Goal: Information Seeking & Learning: Learn about a topic

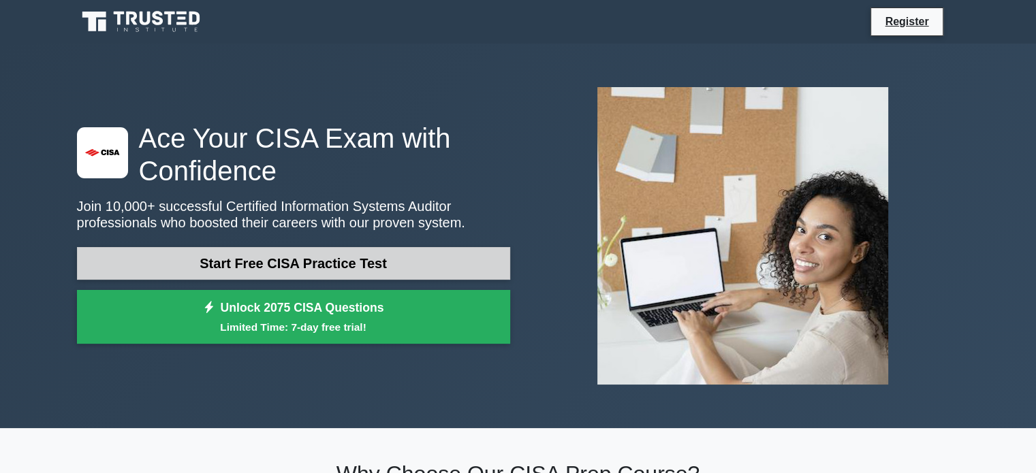
click at [198, 261] on link "Start Free CISA Practice Test" at bounding box center [293, 263] width 433 height 33
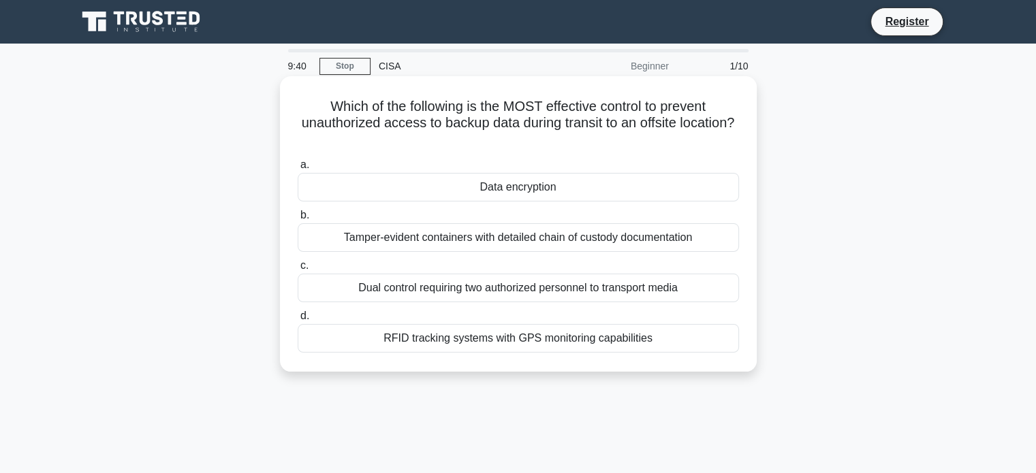
click at [494, 191] on div "Data encryption" at bounding box center [518, 187] width 441 height 29
click at [298, 170] on input "a. Data encryption" at bounding box center [298, 165] width 0 height 9
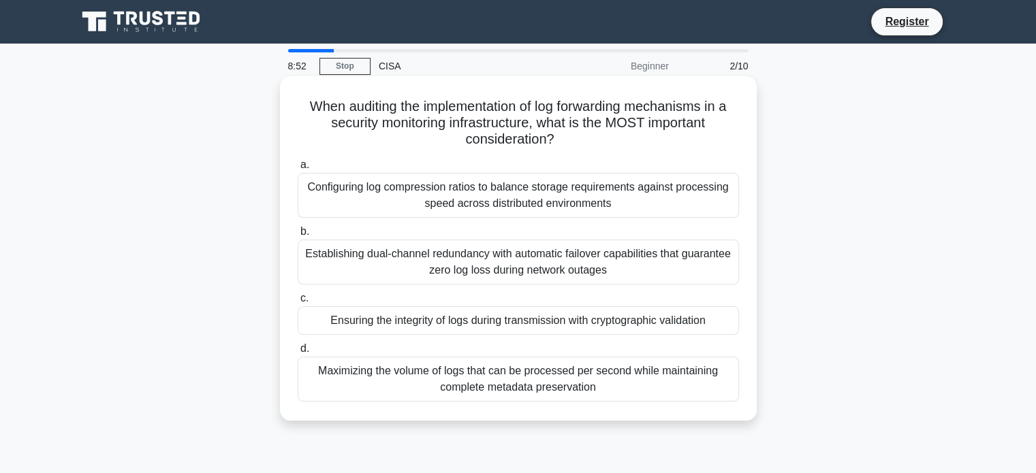
click at [406, 333] on div "Ensuring the integrity of logs during transmission with cryptographic validation" at bounding box center [518, 320] width 441 height 29
click at [298, 303] on input "c. Ensuring the integrity of logs during transmission with cryptographic valida…" at bounding box center [298, 298] width 0 height 9
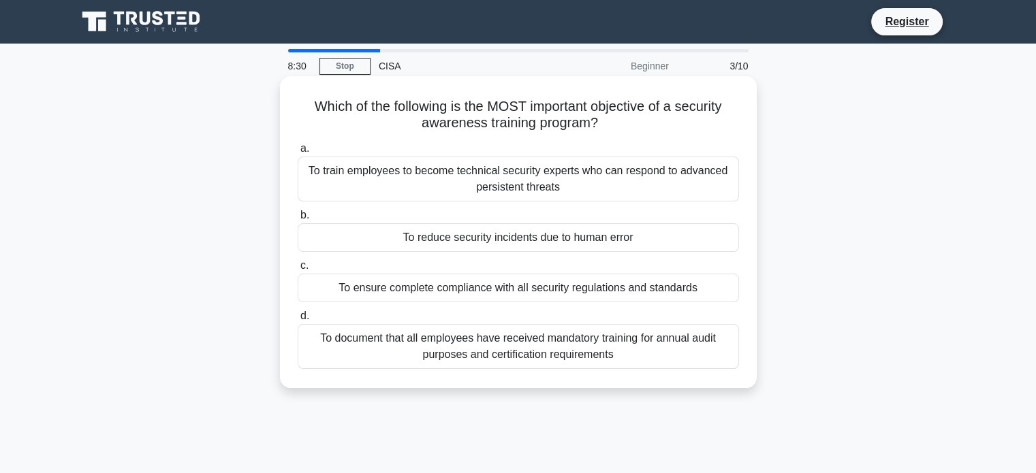
click at [430, 232] on div "To reduce security incidents due to human error" at bounding box center [518, 237] width 441 height 29
click at [298, 220] on input "b. To reduce security incidents due to human error" at bounding box center [298, 215] width 0 height 9
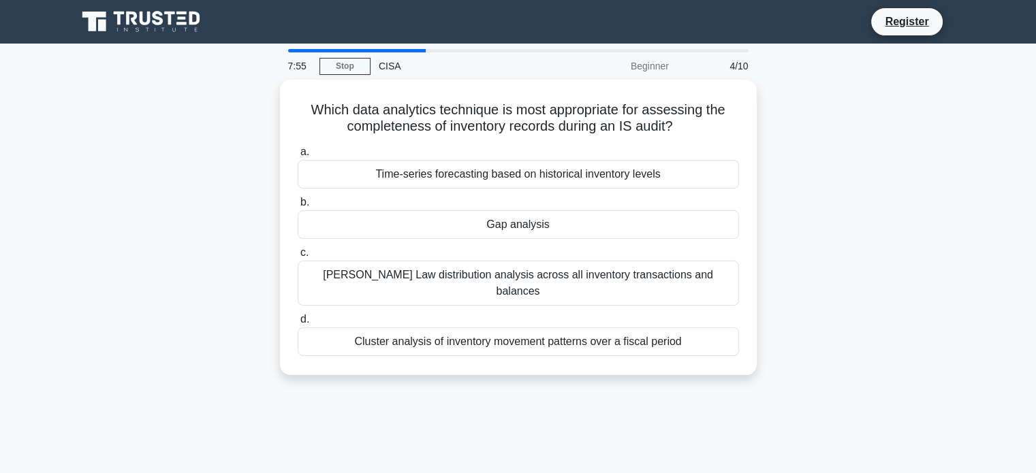
click at [430, 232] on div "Gap analysis" at bounding box center [518, 224] width 441 height 29
click at [298, 207] on input "b. Gap analysis" at bounding box center [298, 202] width 0 height 9
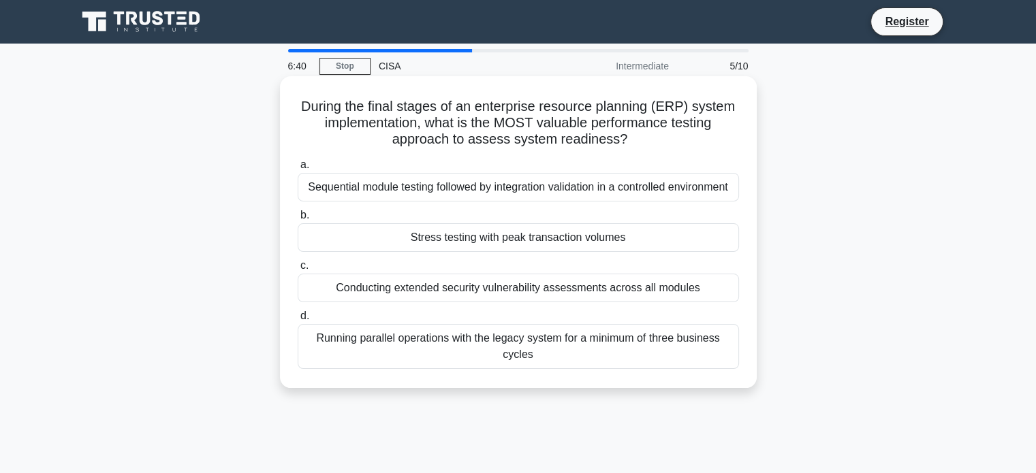
click at [458, 238] on div "Stress testing with peak transaction volumes" at bounding box center [518, 237] width 441 height 29
click at [298, 220] on input "b. Stress testing with peak transaction volumes" at bounding box center [298, 215] width 0 height 9
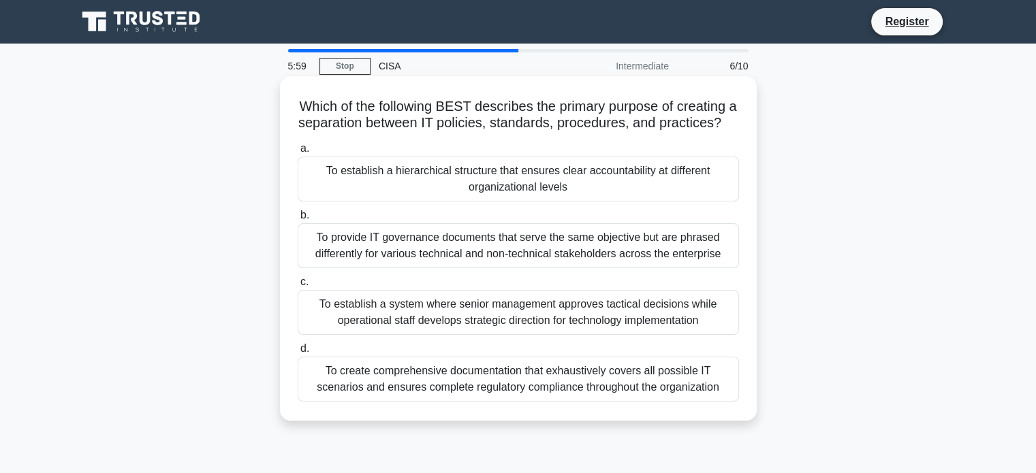
click at [494, 402] on div "To create comprehensive documentation that exhaustively covers all possible IT …" at bounding box center [518, 379] width 441 height 45
click at [298, 353] on input "d. To create comprehensive documentation that exhaustively covers all possible …" at bounding box center [298, 349] width 0 height 9
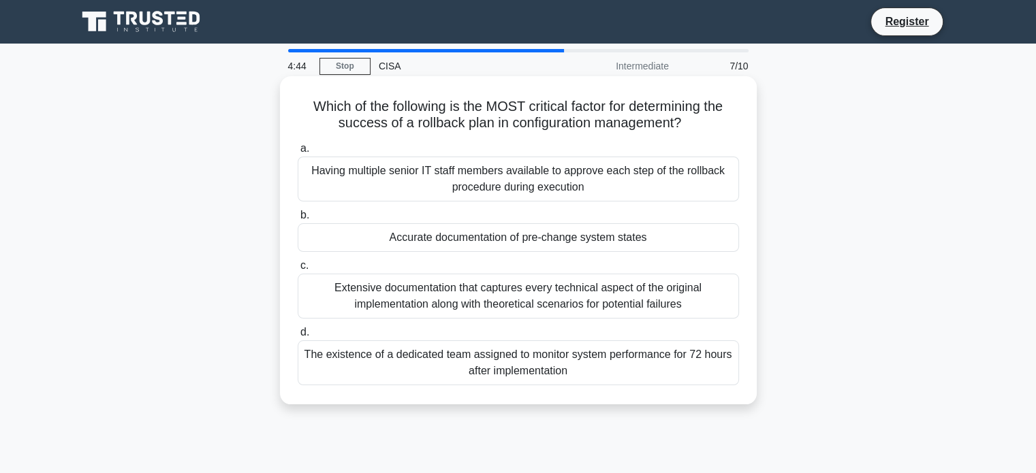
click at [520, 174] on div "Having multiple senior IT staff members available to approve each step of the r…" at bounding box center [518, 179] width 441 height 45
click at [298, 153] on input "a. Having multiple senior IT staff members available to approve each step of th…" at bounding box center [298, 148] width 0 height 9
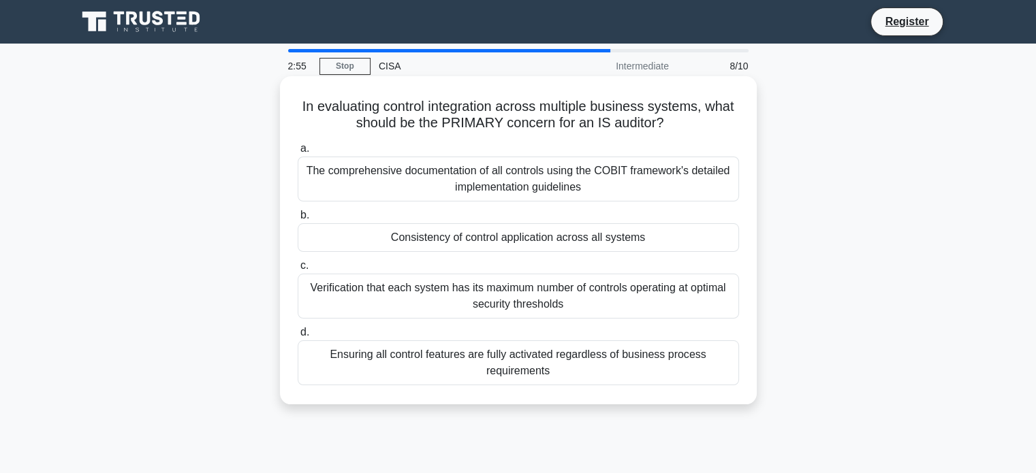
click at [451, 241] on div "Consistency of control application across all systems" at bounding box center [518, 237] width 441 height 29
click at [298, 220] on input "b. Consistency of control application across all systems" at bounding box center [298, 215] width 0 height 9
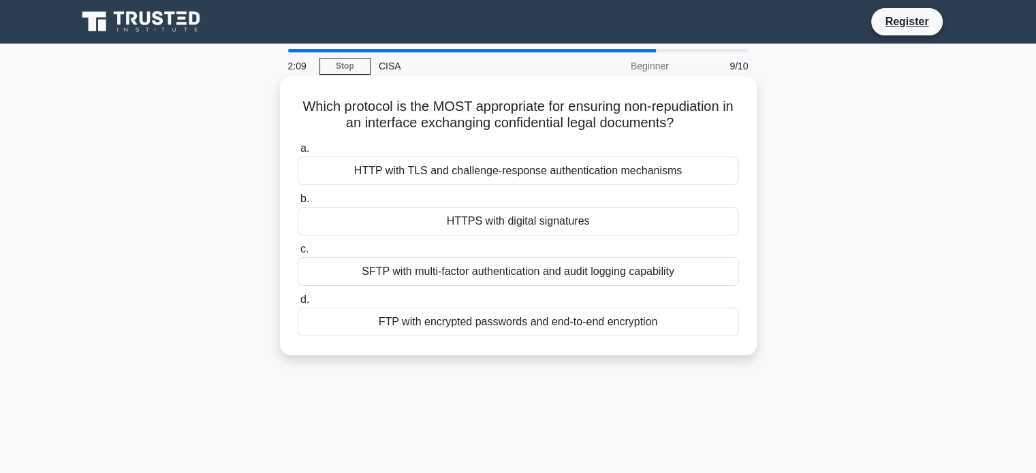
click at [447, 202] on label "b. HTTPS with digital signatures" at bounding box center [518, 213] width 441 height 45
click at [298, 202] on input "b. HTTPS with digital signatures" at bounding box center [298, 199] width 0 height 9
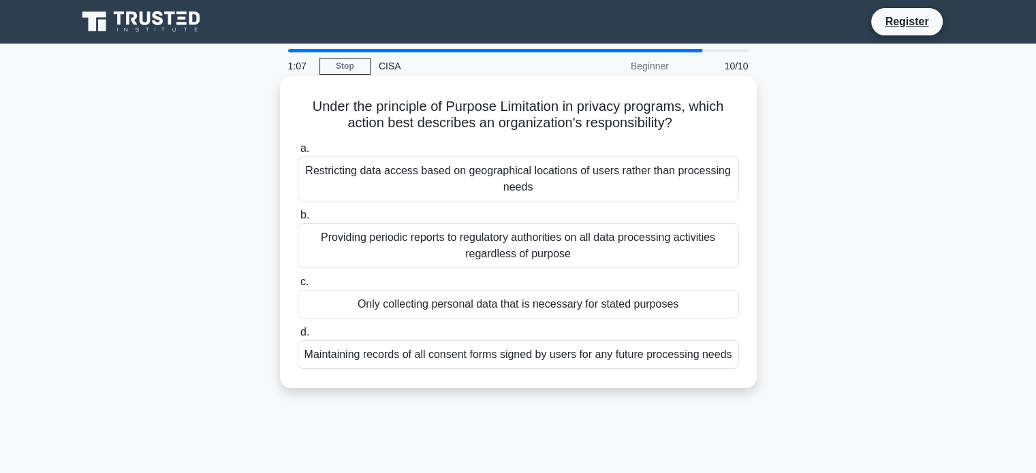
click at [450, 302] on div "Only collecting personal data that is necessary for stated purposes" at bounding box center [518, 304] width 441 height 29
click at [298, 287] on input "c. Only collecting personal data that is necessary for stated purposes" at bounding box center [298, 282] width 0 height 9
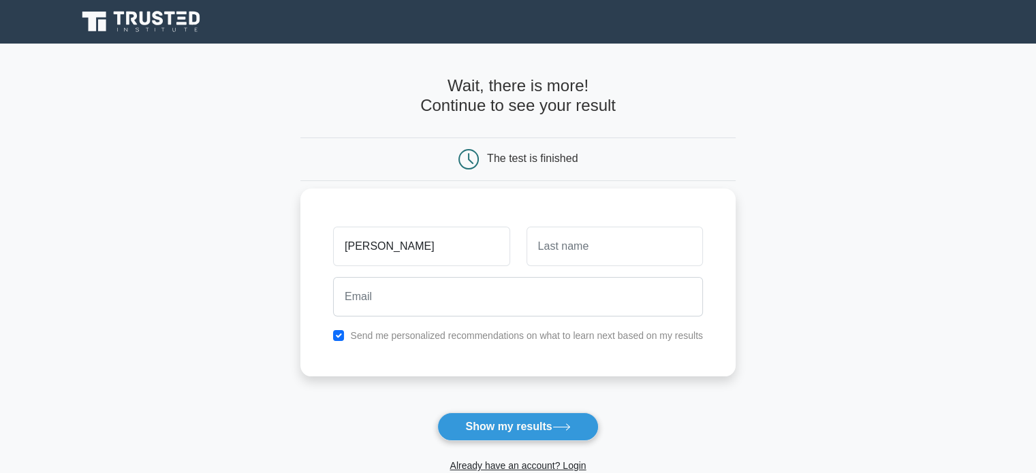
type input "[PERSON_NAME]"
type input "Foteva"
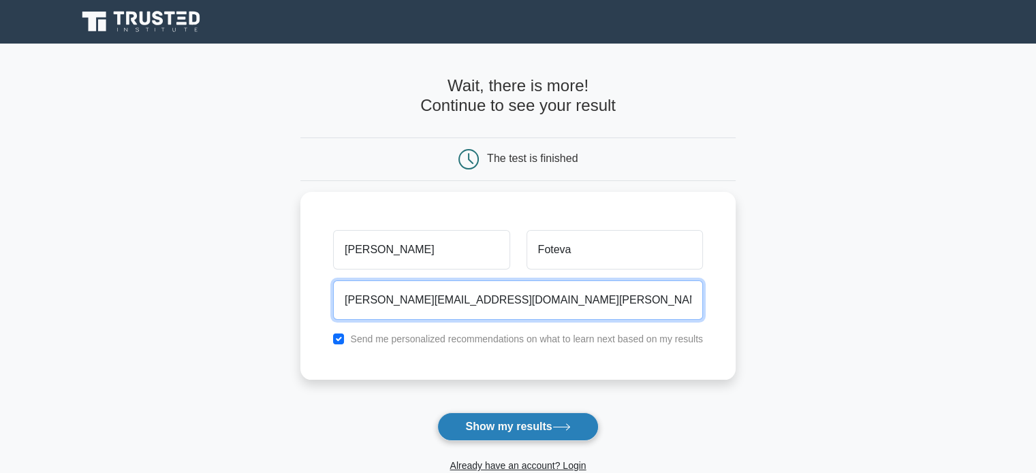
type input "martina.foteva@mail.mcgill.ca"
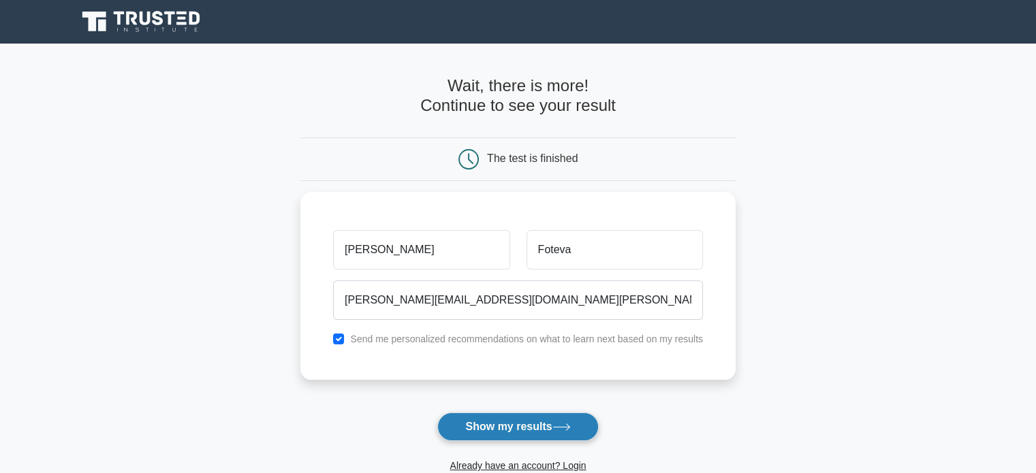
click at [482, 438] on button "Show my results" at bounding box center [517, 427] width 161 height 29
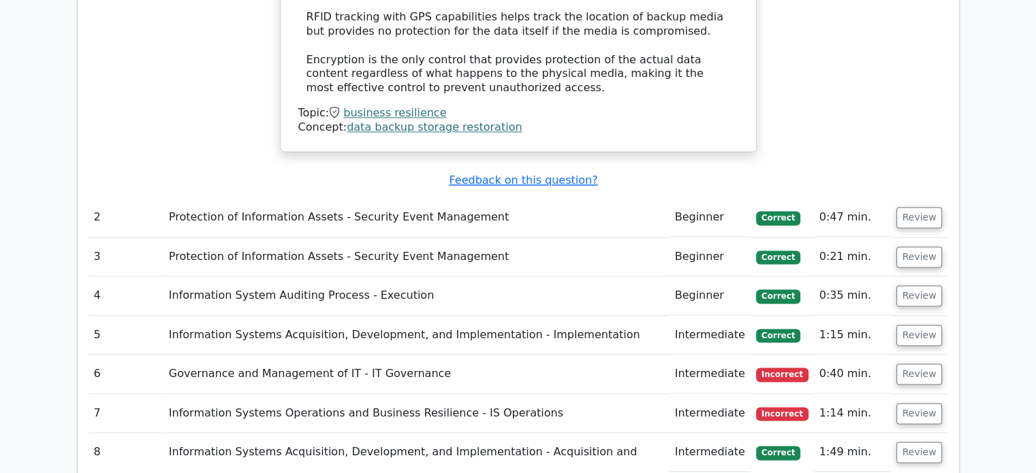
scroll to position [1820, 0]
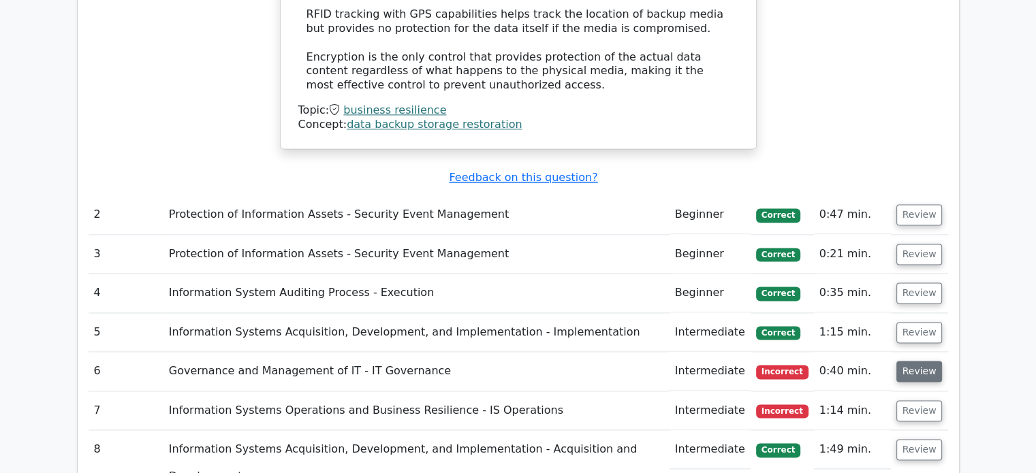
click at [907, 361] on button "Review" at bounding box center [919, 371] width 46 height 21
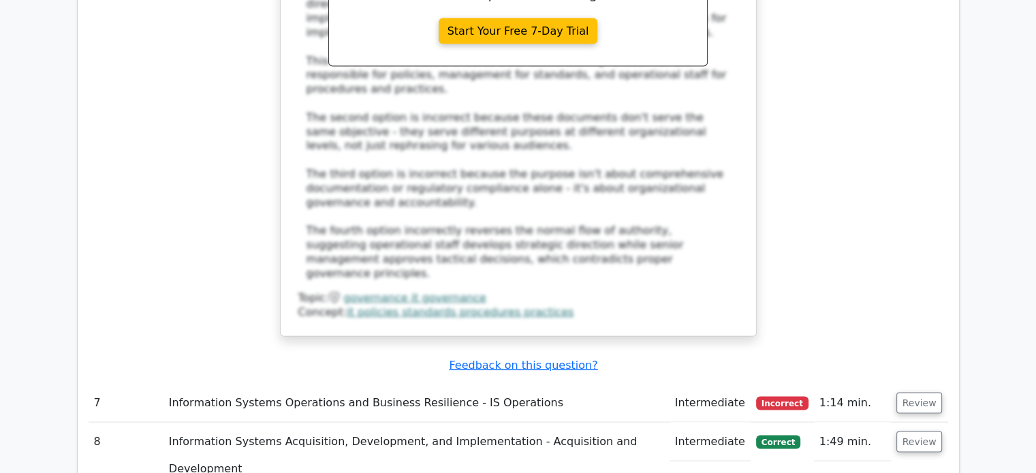
scroll to position [2696, 0]
click at [921, 392] on button "Review" at bounding box center [919, 402] width 46 height 21
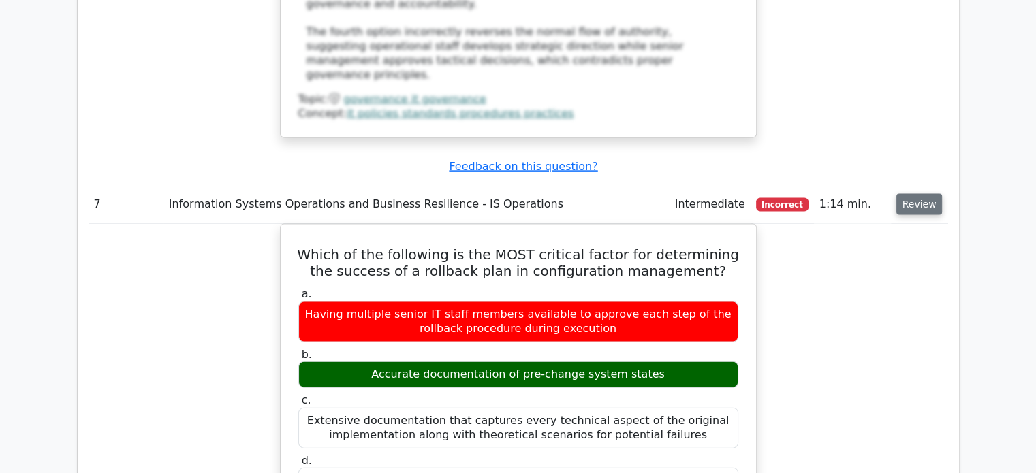
scroll to position [2906, 0]
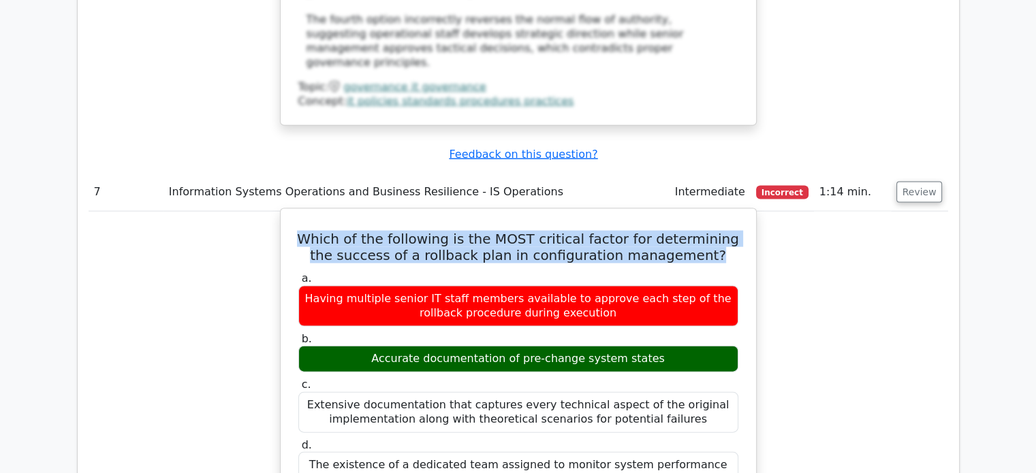
drag, startPoint x: 301, startPoint y: 8, endPoint x: 701, endPoint y: 32, distance: 400.5
click at [701, 231] on h5 "Which of the following is the MOST critical factor for determining the success …" at bounding box center [518, 247] width 443 height 33
copy h5 "Which of the following is the MOST critical factor for determining the success …"
